Goal: Task Accomplishment & Management: Manage account settings

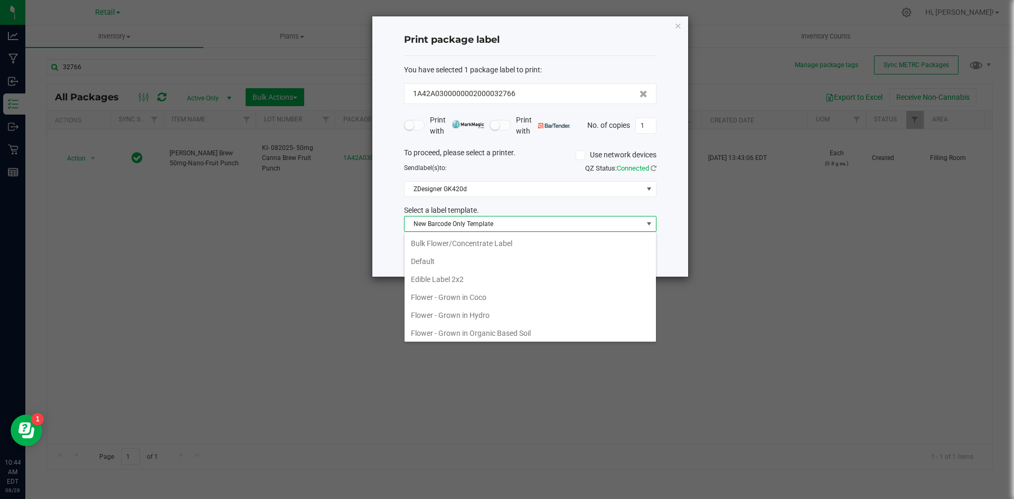
scroll to position [128, 0]
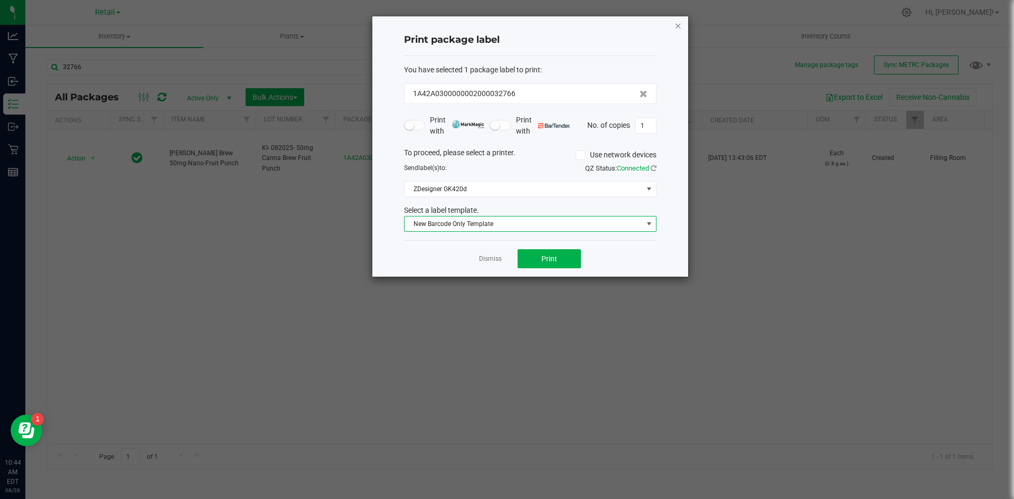
click at [679, 23] on icon "button" at bounding box center [677, 25] width 7 height 13
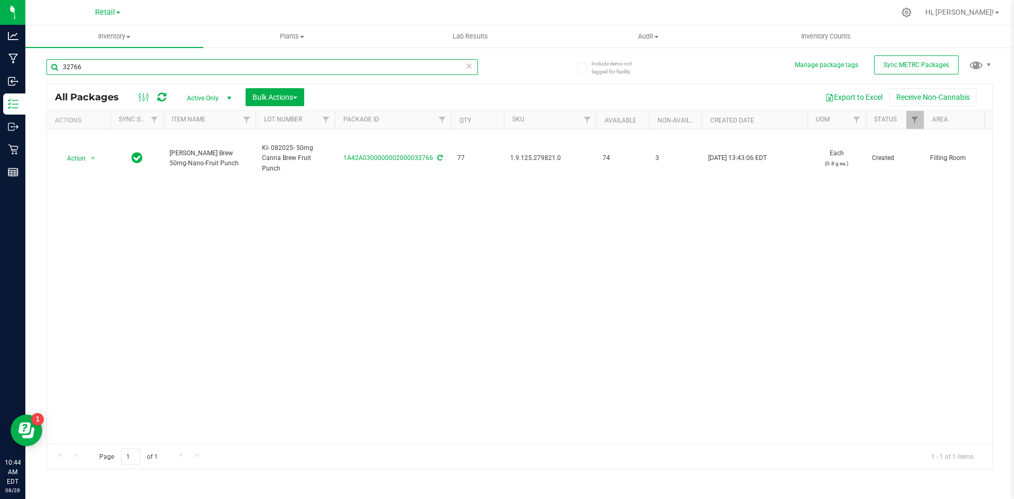
click at [303, 64] on input "32766" at bounding box center [261, 67] width 431 height 16
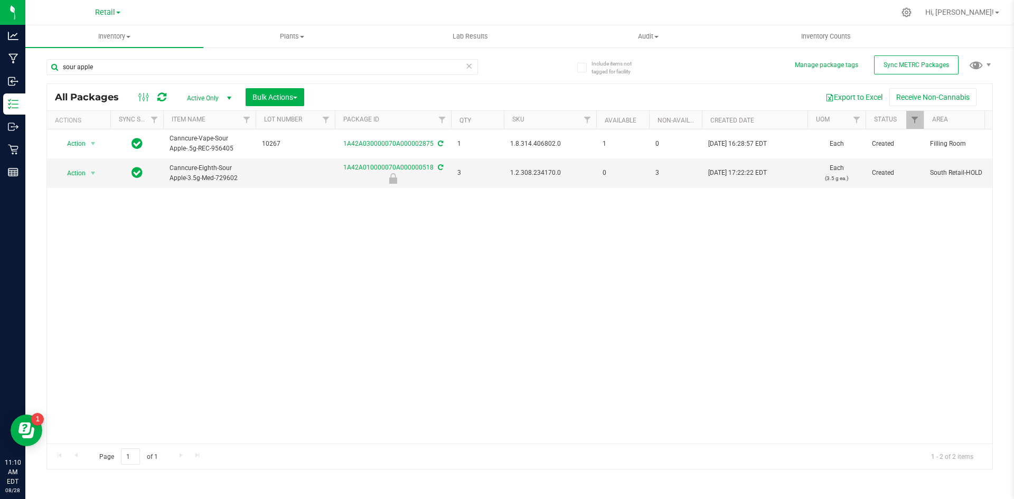
click at [348, 80] on div "sour apple" at bounding box center [261, 71] width 431 height 24
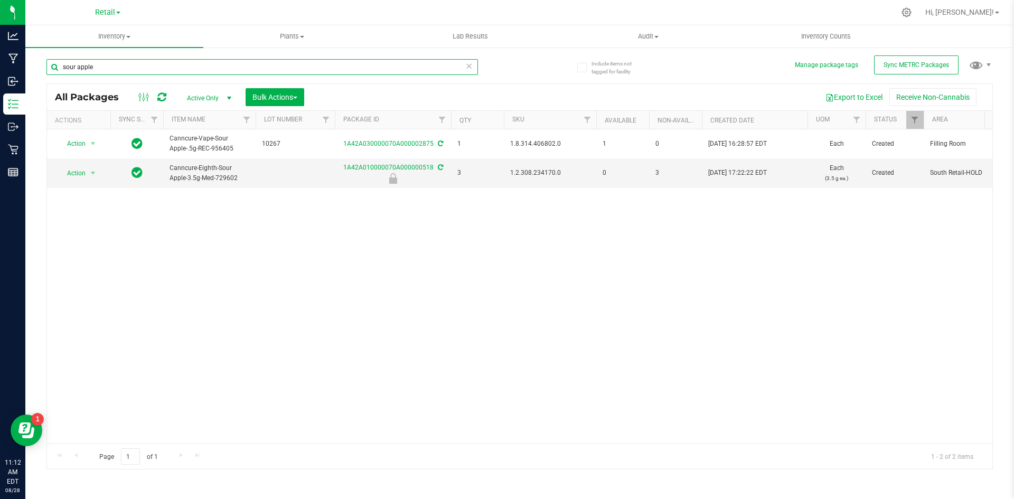
click at [101, 67] on input "sour apple" at bounding box center [261, 67] width 431 height 16
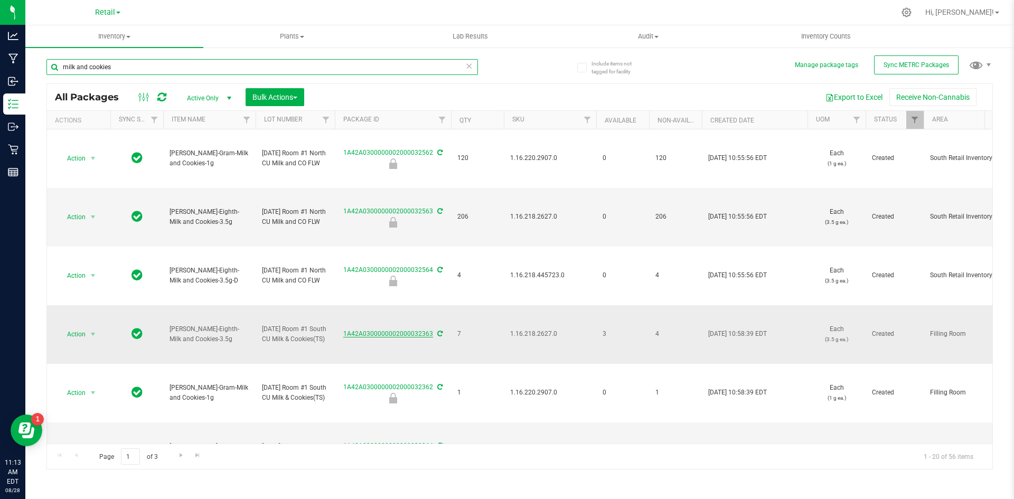
type input "milk and cookies"
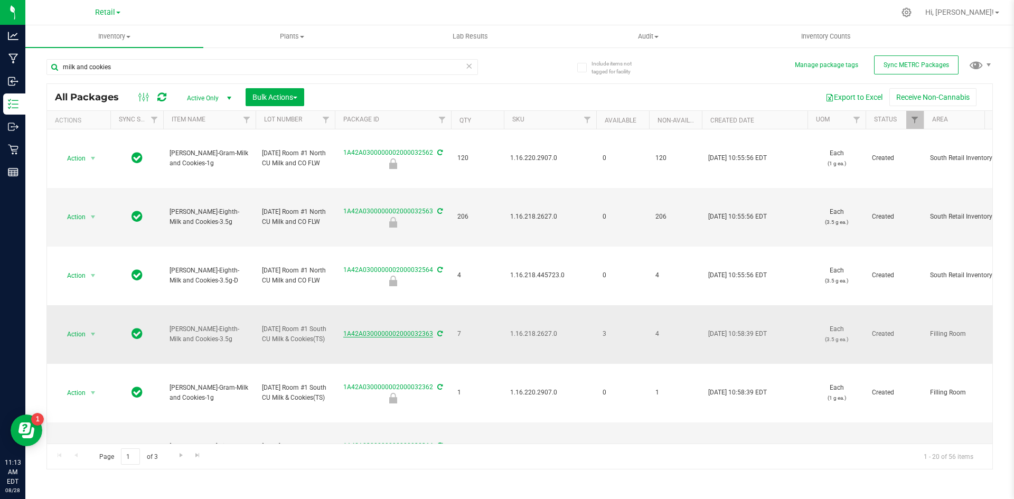
click at [420, 334] on link "1A42A0300000002000032363" at bounding box center [388, 333] width 90 height 7
click at [370, 213] on link "1A42A0300000002000032563" at bounding box center [388, 211] width 90 height 7
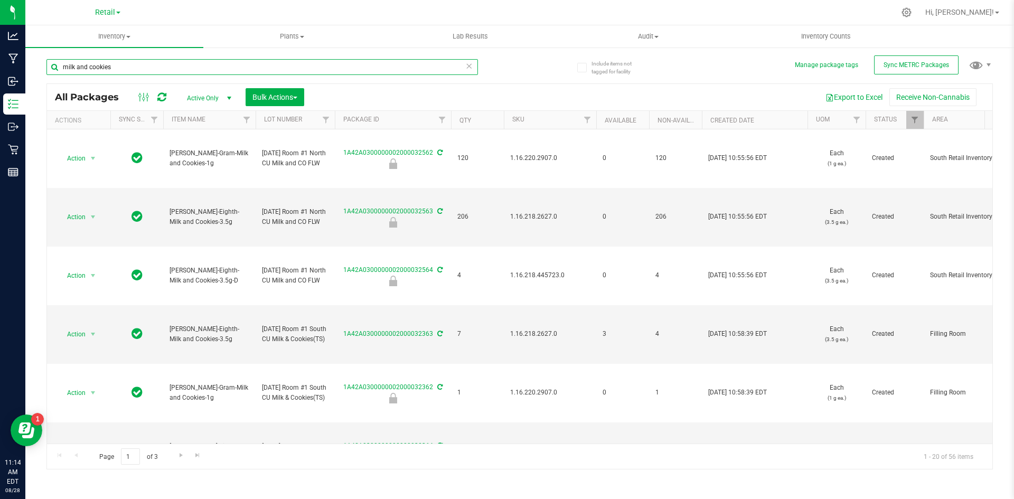
click at [126, 61] on input "milk and cookies" at bounding box center [261, 67] width 431 height 16
paste input "1.16.236.3277.0"
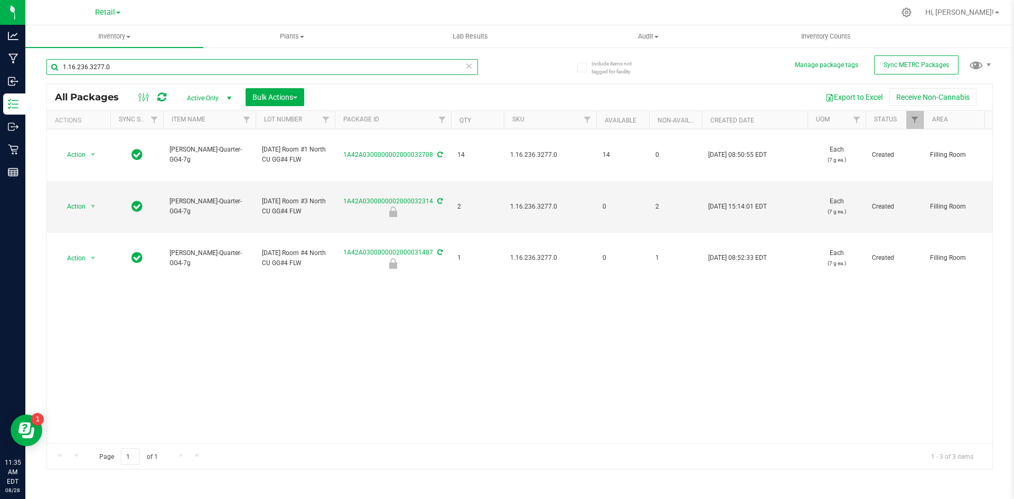
click at [212, 63] on input "1.16.236.3277.0" at bounding box center [261, 67] width 431 height 16
paste input "2.308.13830"
type input "1.2.308.138307.0"
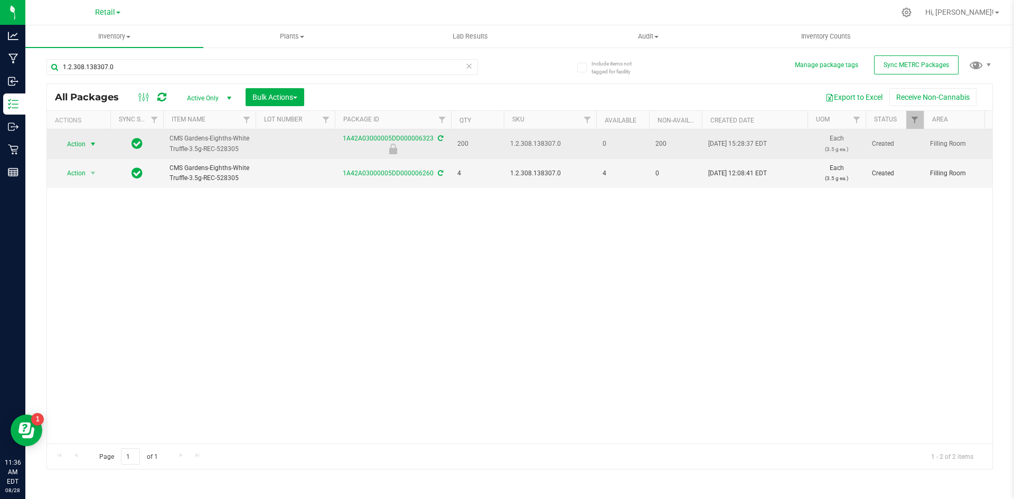
click at [87, 143] on span "select" at bounding box center [93, 144] width 13 height 15
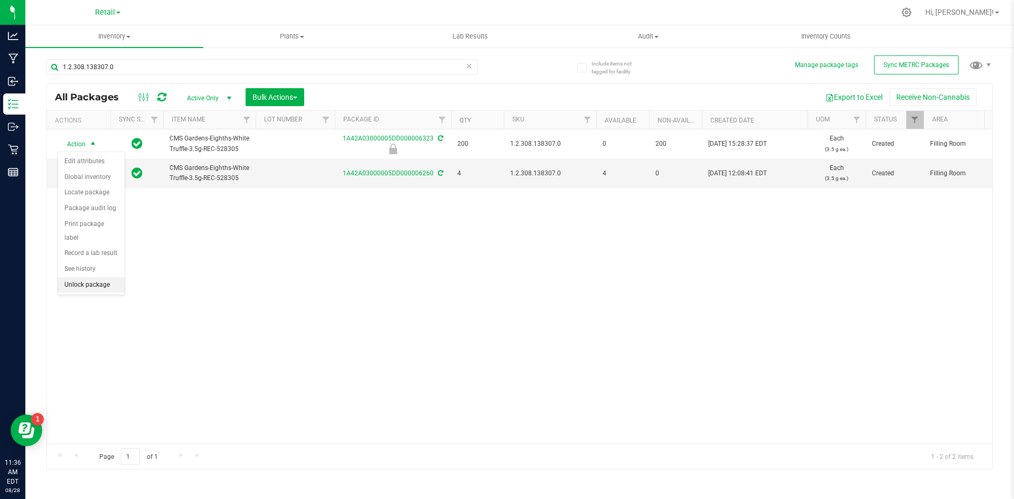
click at [74, 277] on li "Unlock package" at bounding box center [91, 285] width 67 height 16
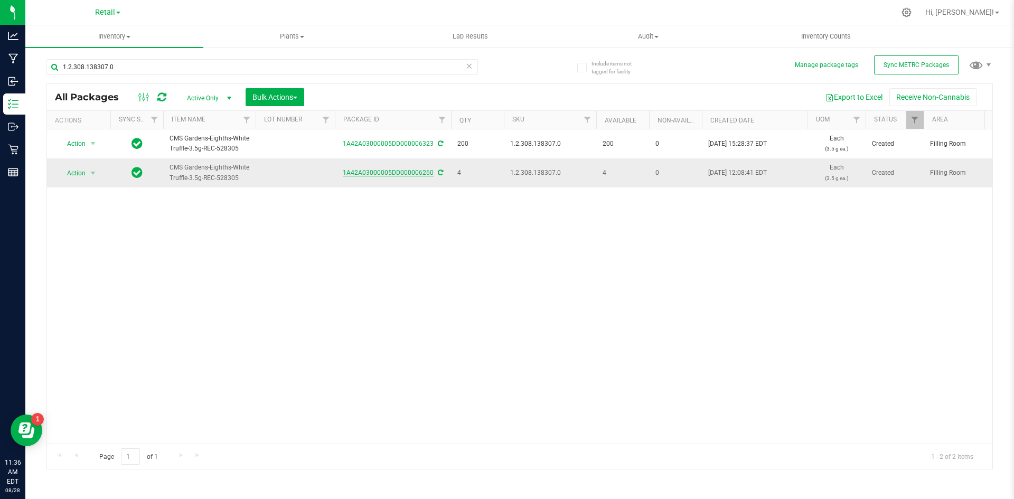
click at [403, 171] on link "1A42A03000005DD000006260" at bounding box center [388, 172] width 91 height 7
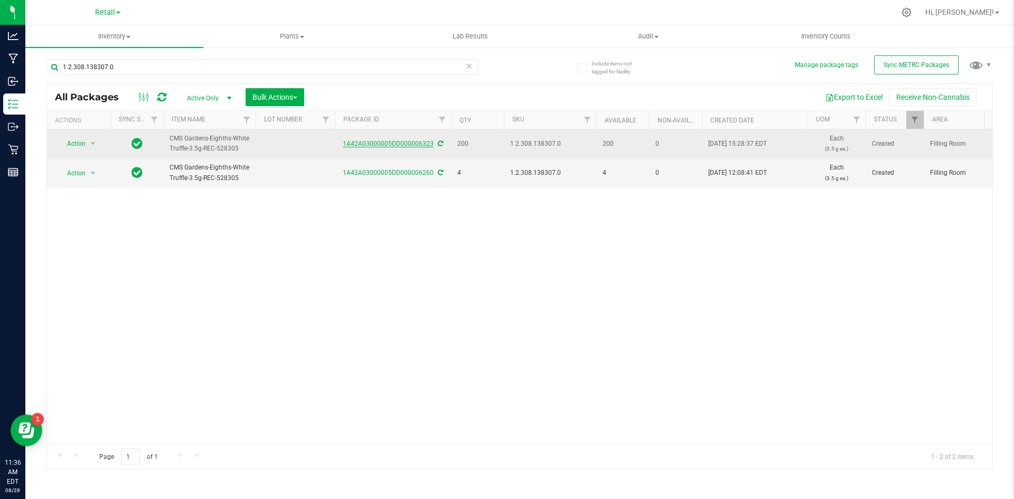
click at [412, 144] on link "1A42A03000005DD000006323" at bounding box center [388, 143] width 91 height 7
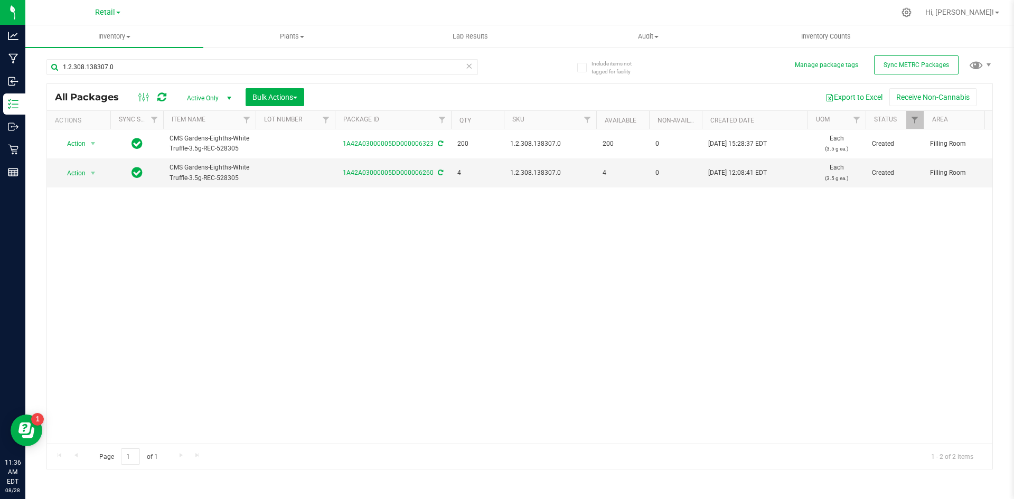
click at [528, 102] on div "Export to Excel Receive Non-Cannabis" at bounding box center [648, 97] width 672 height 18
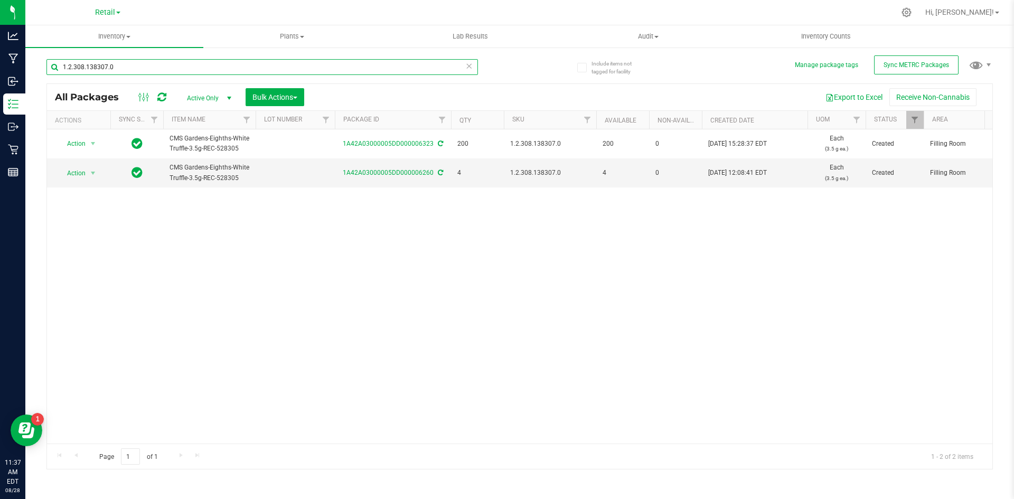
click at [145, 62] on input "1.2.308.138307.0" at bounding box center [261, 67] width 431 height 16
paste input "9.125.277775"
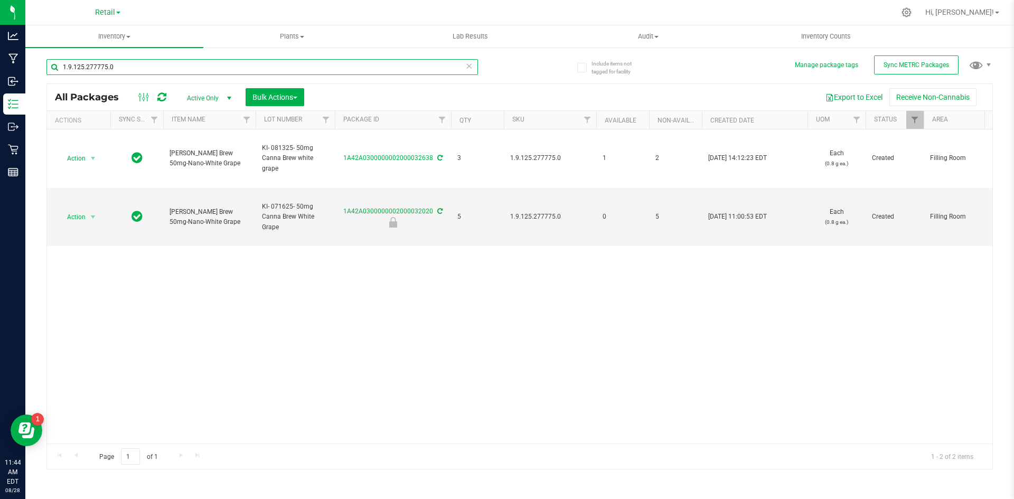
click at [127, 64] on input "1.9.125.277775.0" at bounding box center [261, 67] width 431 height 16
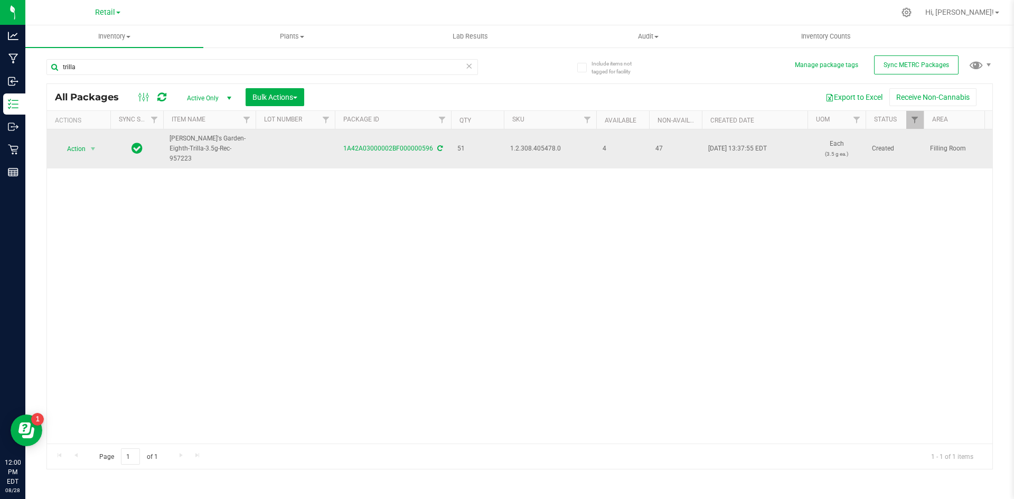
click at [590, 145] on td "1.2.308.405478.0" at bounding box center [550, 148] width 92 height 39
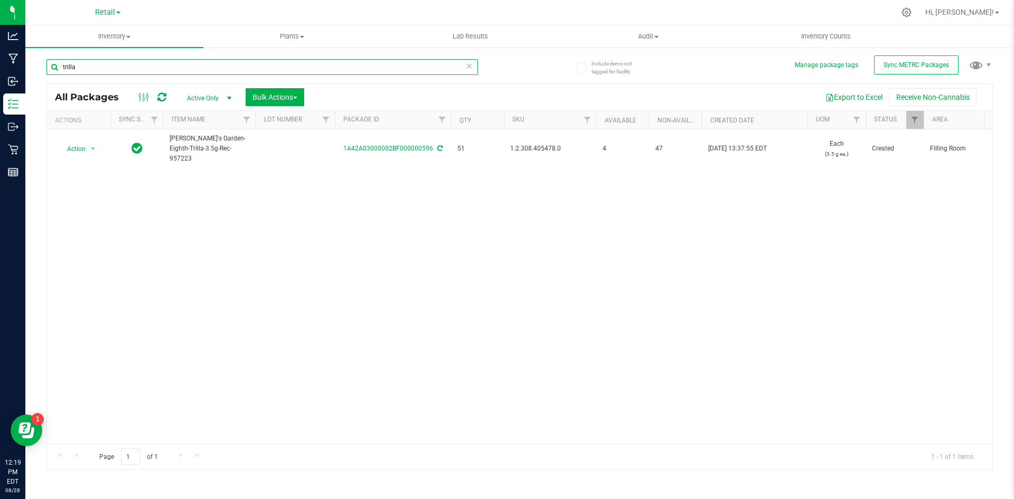
click at [210, 74] on input "trilla" at bounding box center [261, 67] width 431 height 16
paste input "1.28.303.472116.0"
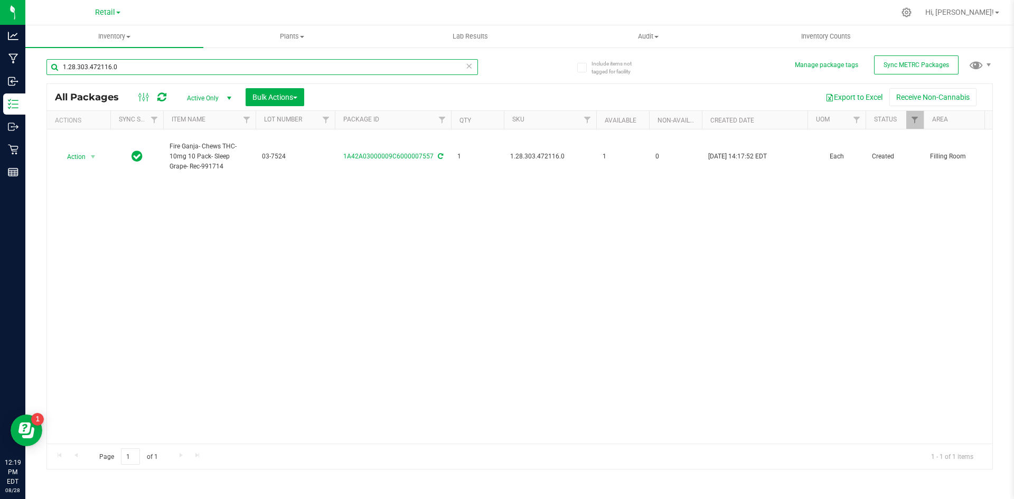
type input "1.28.303.472116.0"
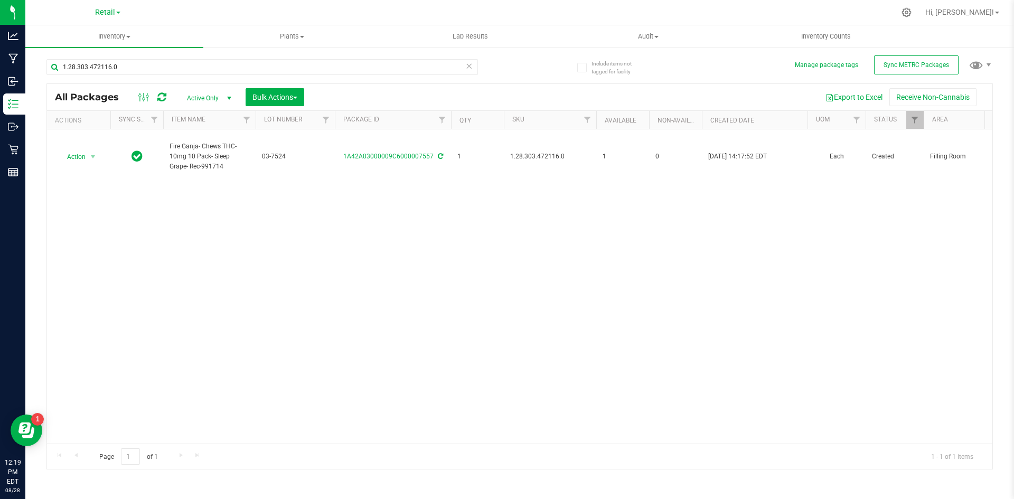
click at [215, 95] on span "Active Only" at bounding box center [207, 98] width 58 height 15
click at [206, 161] on li "All" at bounding box center [206, 162] width 57 height 16
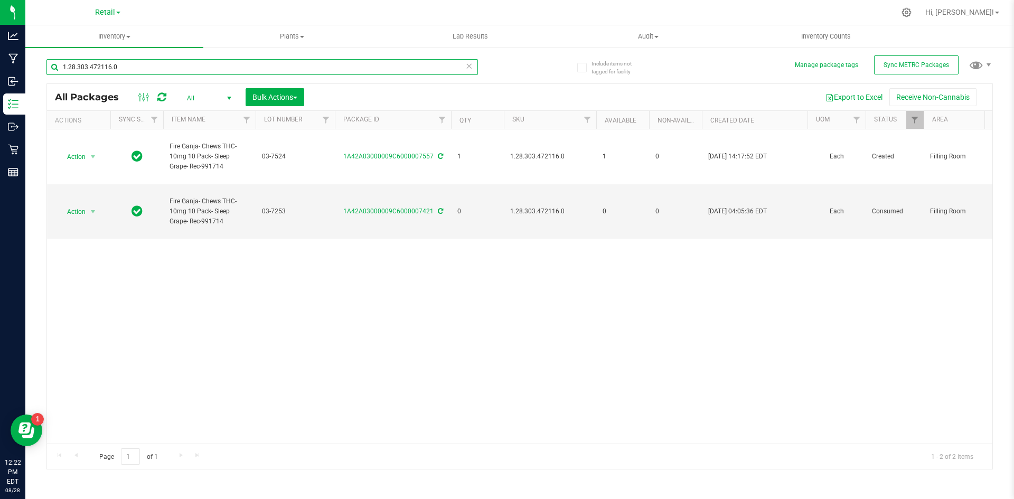
click at [162, 70] on input "1.28.303.472116.0" at bounding box center [261, 67] width 431 height 16
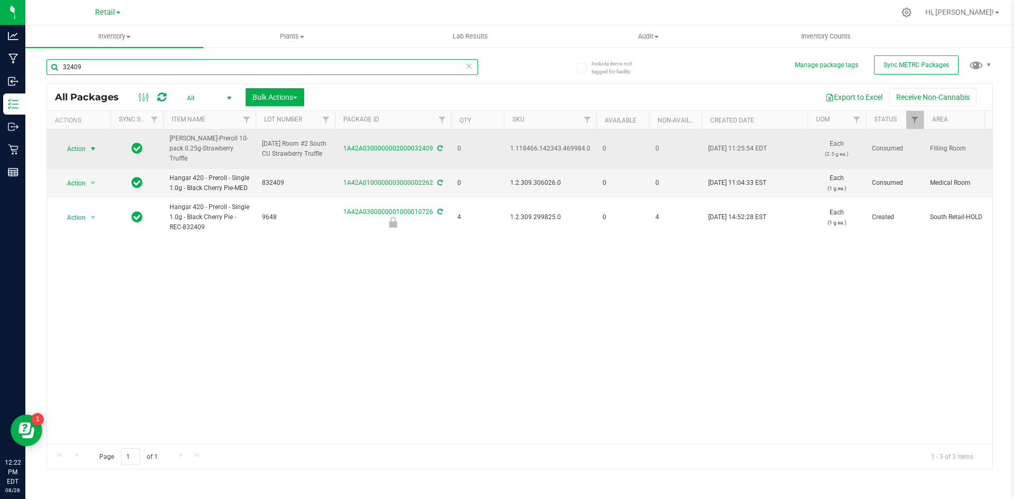
type input "32409"
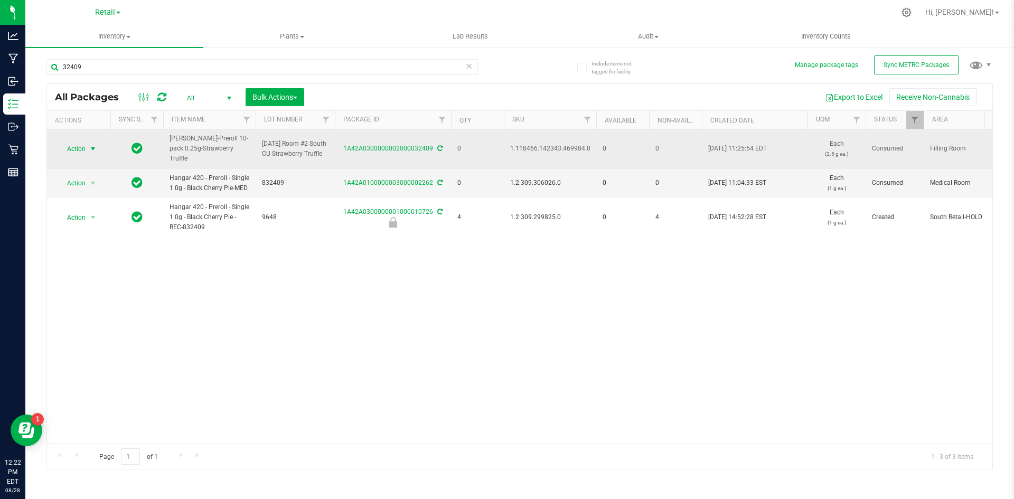
click at [81, 147] on span "Action" at bounding box center [72, 149] width 29 height 15
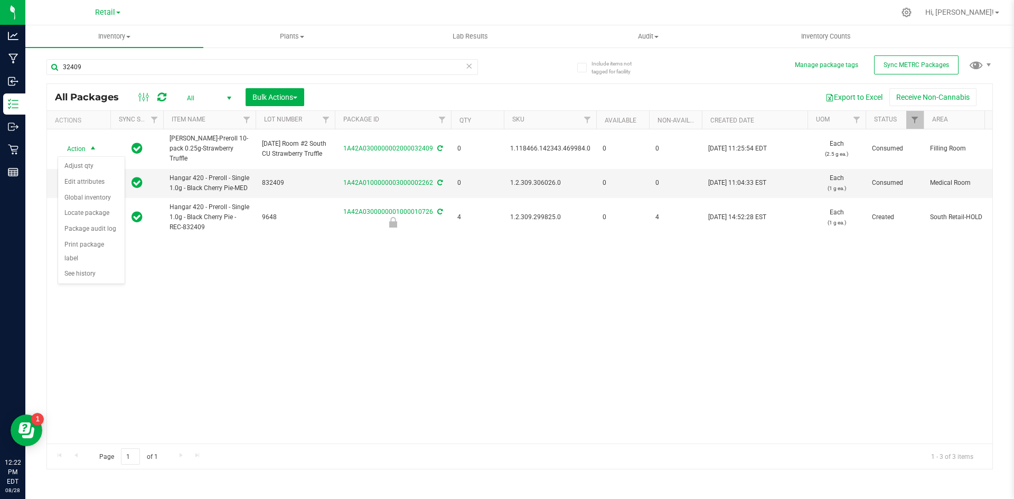
click at [135, 314] on div "Action Action Adjust qty Edit attributes Global inventory Locate package Packag…" at bounding box center [519, 286] width 945 height 314
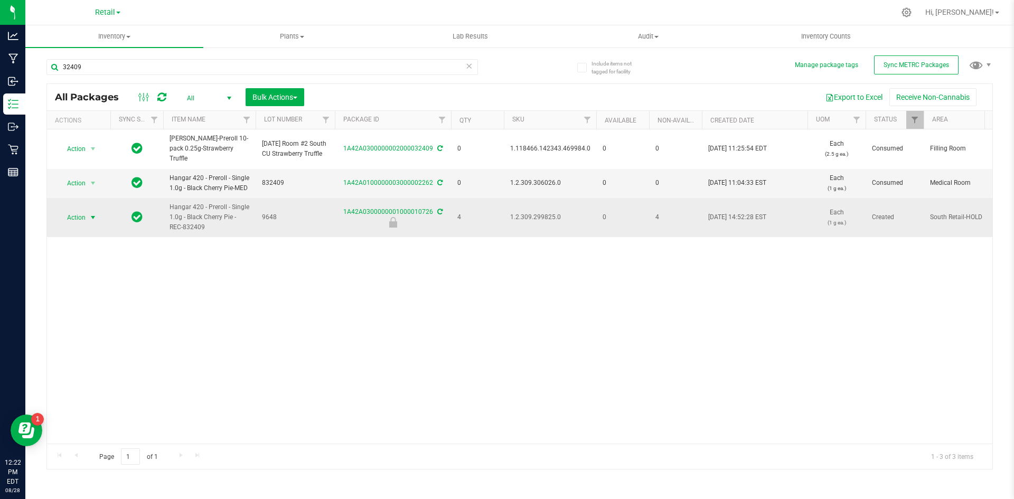
click at [78, 213] on span "Action" at bounding box center [72, 217] width 29 height 15
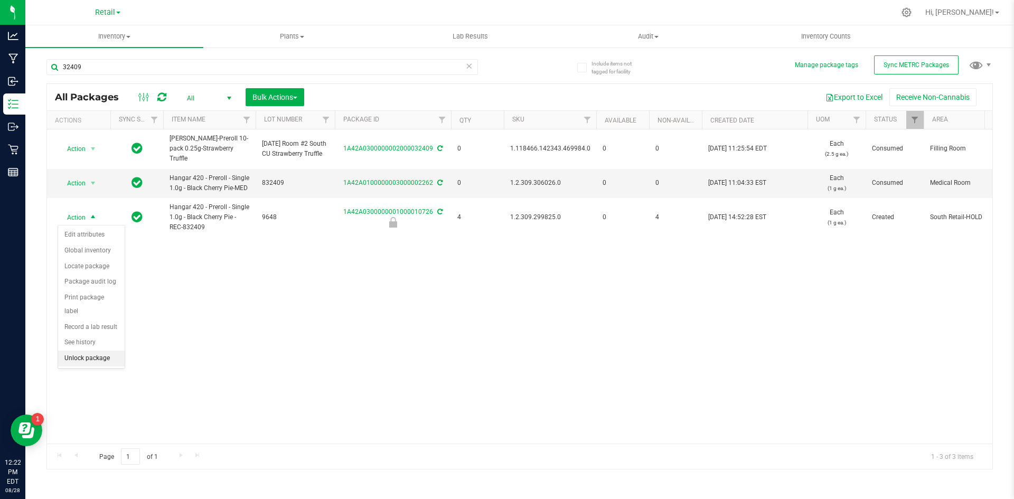
click at [113, 351] on li "Unlock package" at bounding box center [91, 359] width 67 height 16
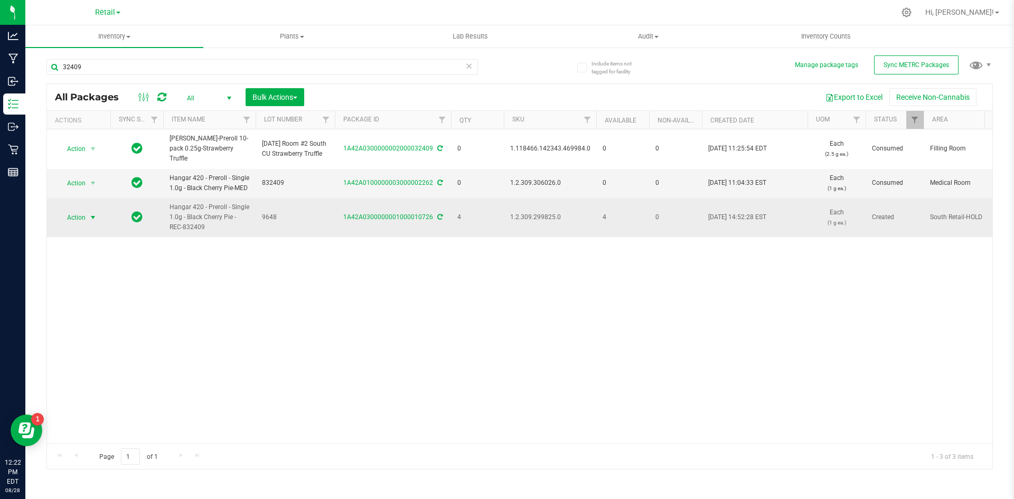
click at [72, 221] on span "Action" at bounding box center [72, 217] width 29 height 15
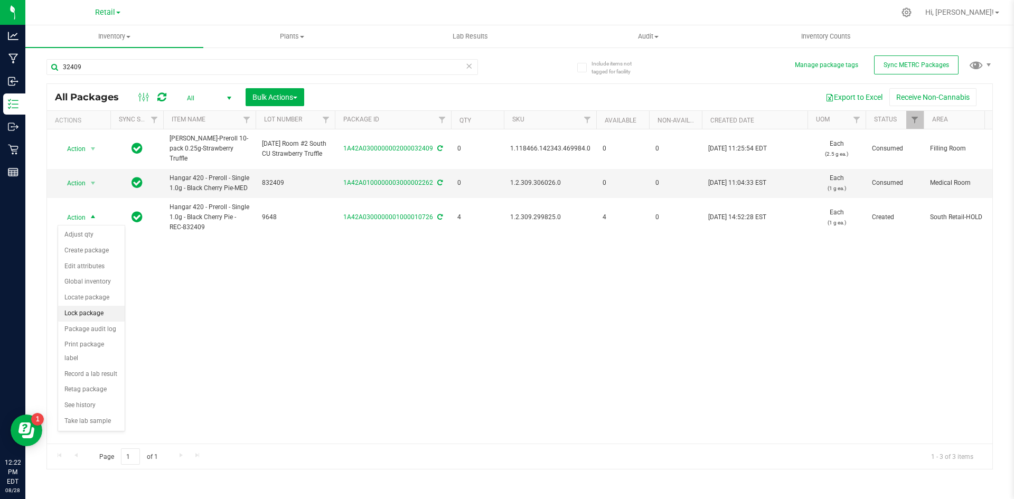
click at [78, 313] on li "Lock package" at bounding box center [91, 314] width 67 height 16
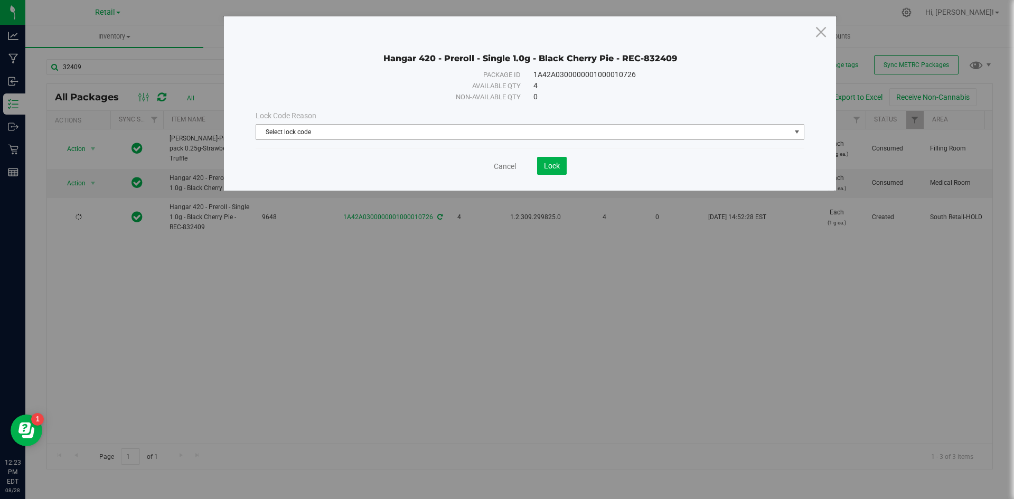
click at [471, 134] on span "Select lock code" at bounding box center [523, 132] width 534 height 15
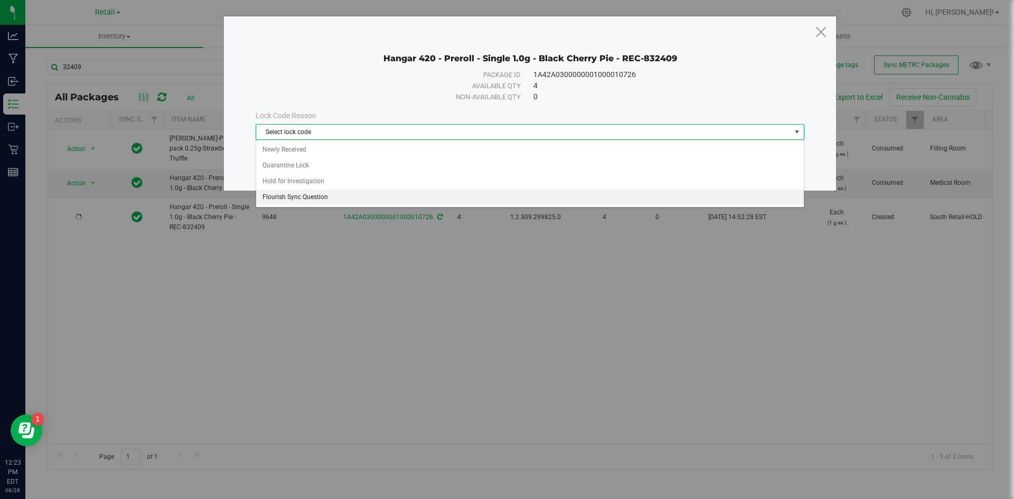
click at [284, 200] on li "Flourish Sync Question" at bounding box center [530, 198] width 548 height 16
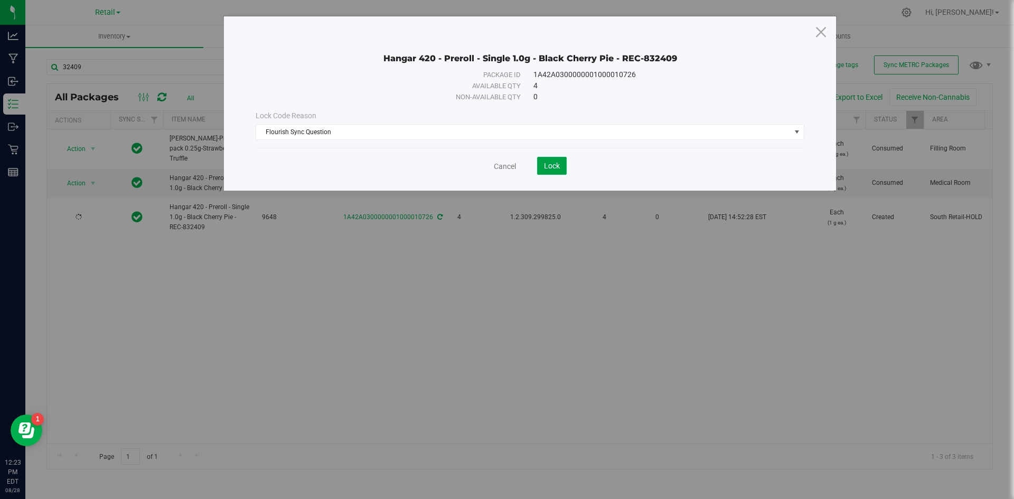
click at [541, 164] on button "Lock" at bounding box center [552, 166] width 30 height 18
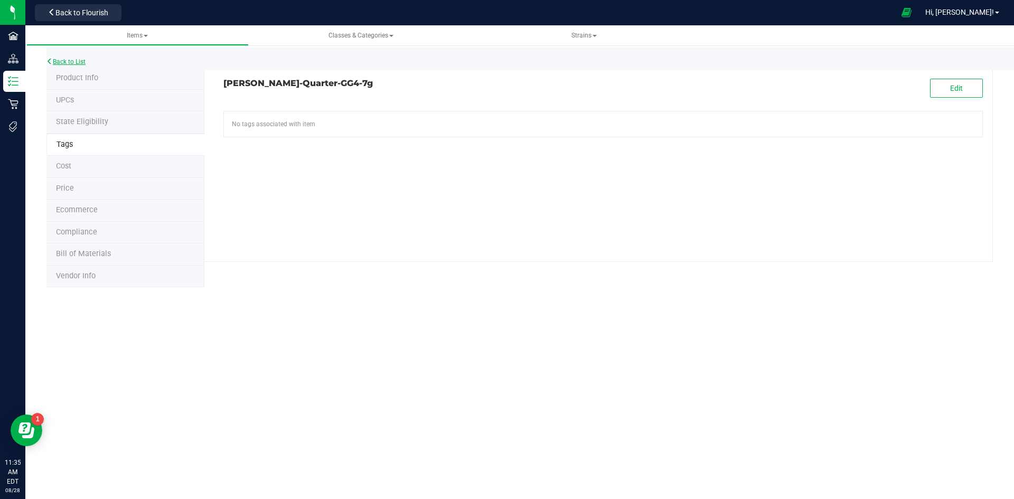
click at [63, 60] on link "Back to List" at bounding box center [65, 61] width 39 height 7
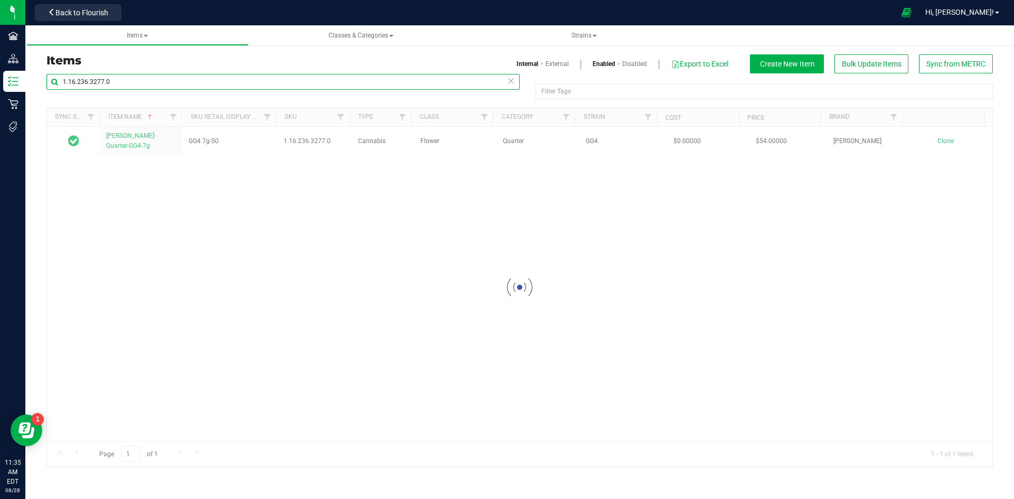
click at [178, 89] on input "1.16.236.3277.0" at bounding box center [282, 82] width 473 height 16
paste input "2.308.13830"
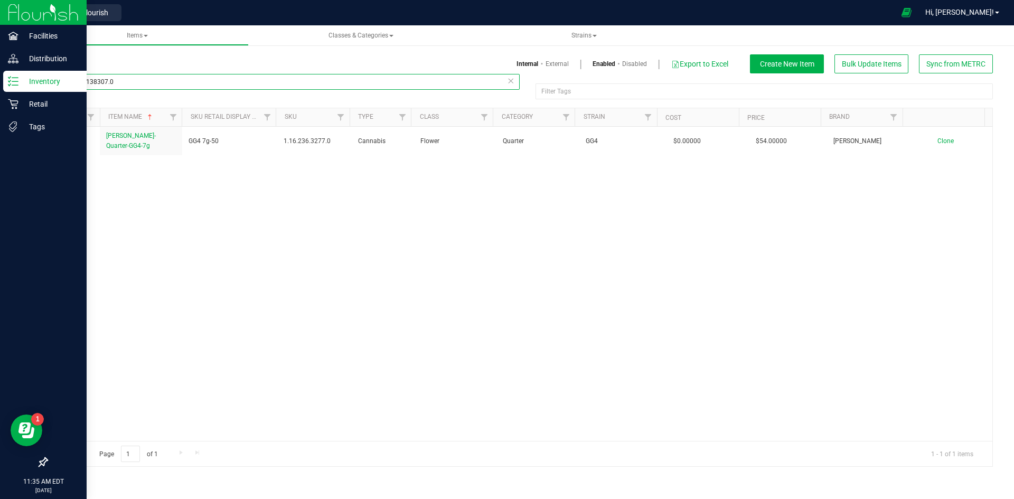
type input "1.2.308.138307.0"
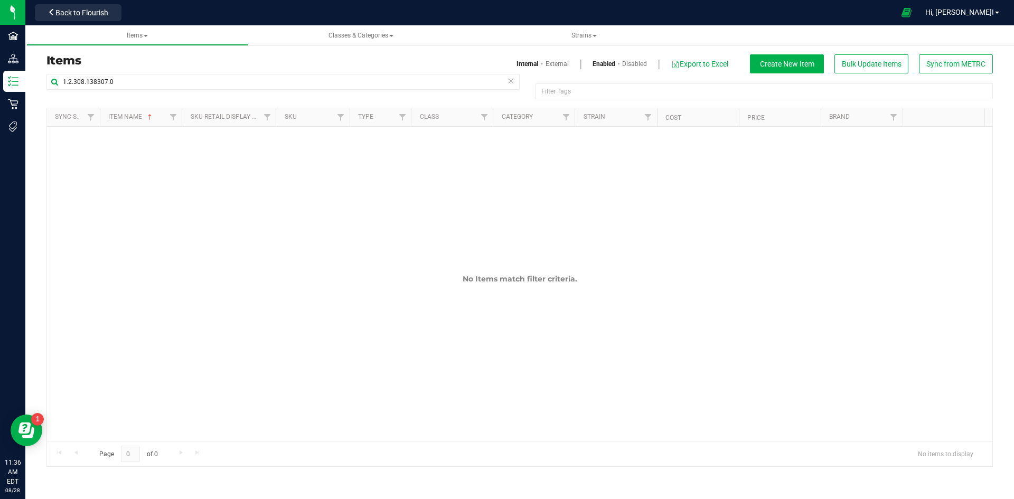
click at [562, 62] on link "External" at bounding box center [557, 64] width 23 height 10
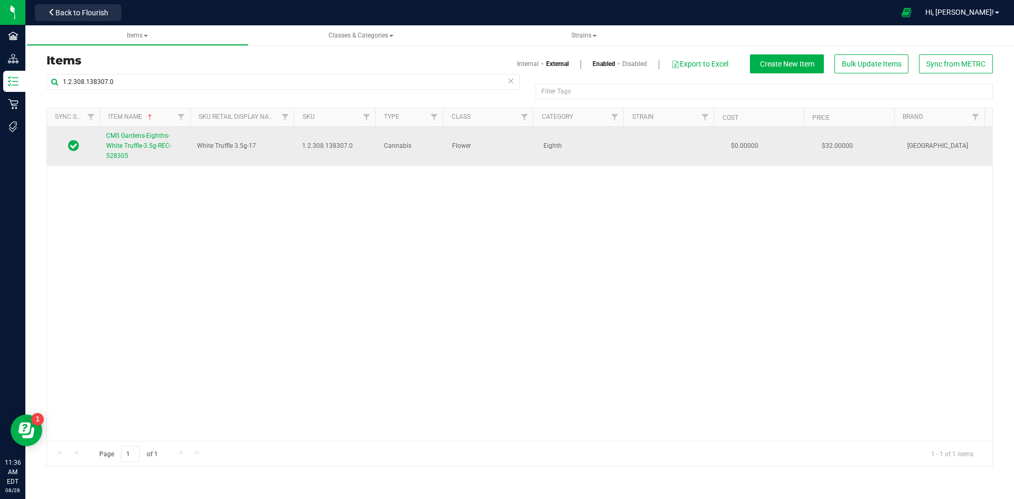
click at [144, 141] on link "CMS Gardens-Eighths-White Truffle-3.5g-REC-528305" at bounding box center [145, 146] width 78 height 31
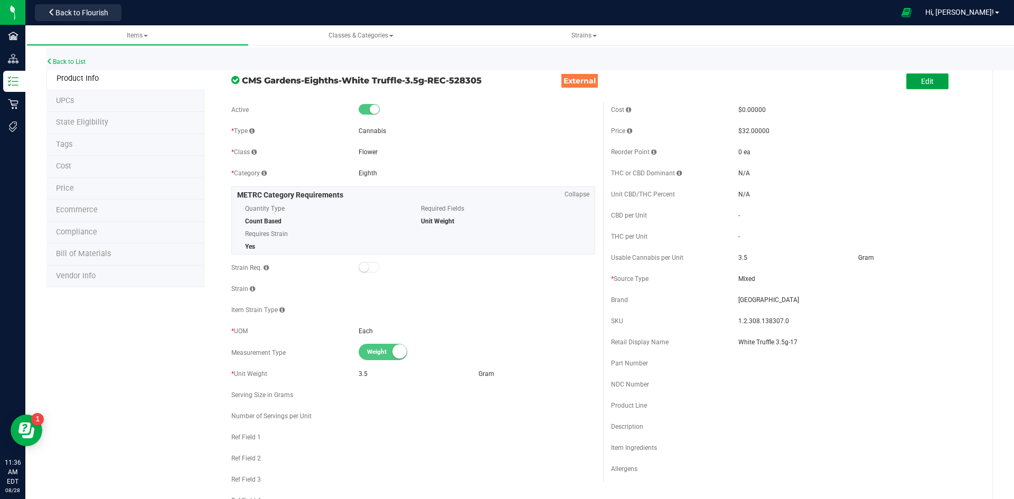
click at [913, 75] on button "Edit" at bounding box center [927, 81] width 42 height 16
click at [832, 339] on input "White Truffle 3.5g-17" at bounding box center [856, 342] width 237 height 16
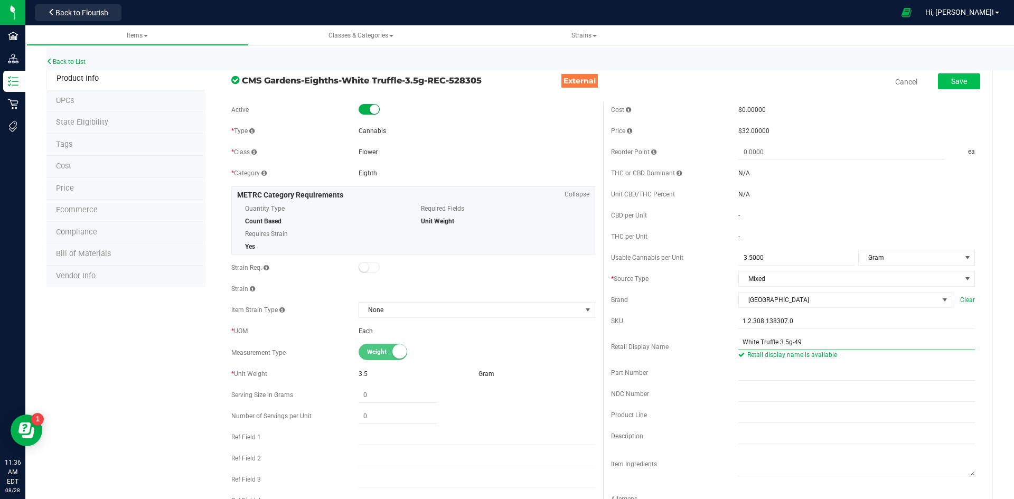
type input "White Truffle 3.5g-49"
click at [943, 79] on button "Save" at bounding box center [959, 81] width 42 height 16
